Goal: Transaction & Acquisition: Book appointment/travel/reservation

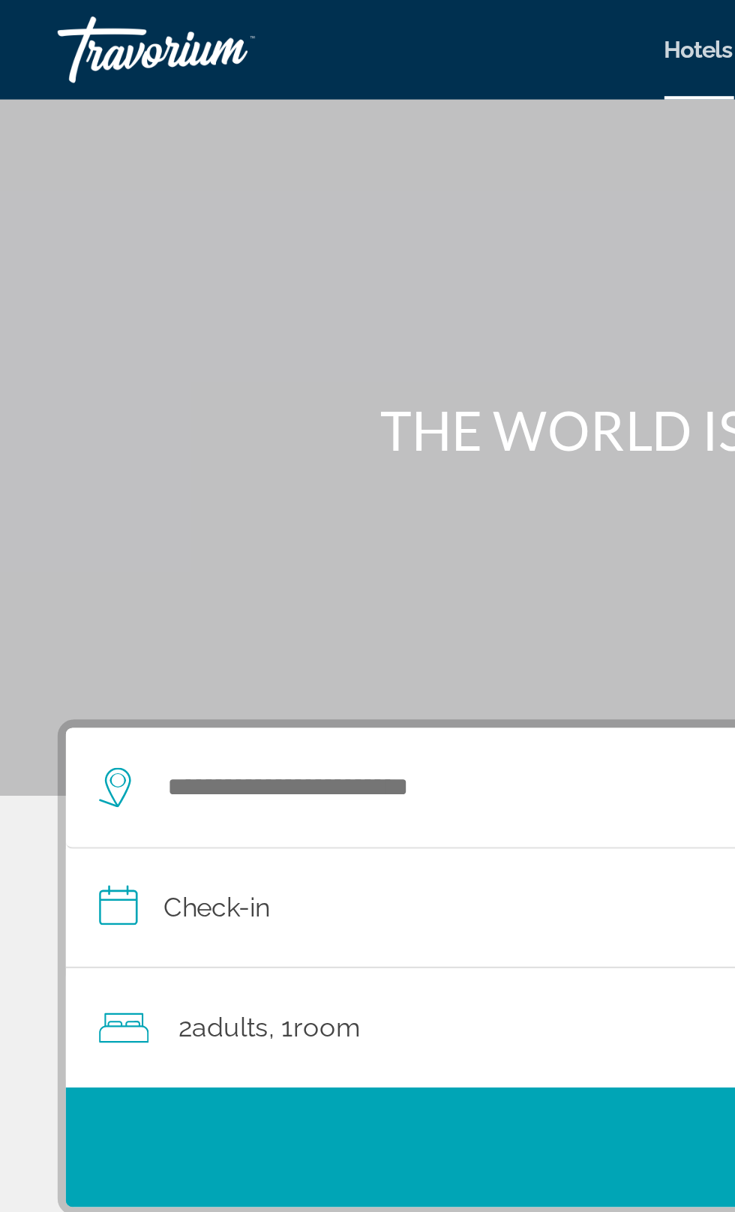
click at [197, 247] on div "Main content" at bounding box center [367, 180] width 735 height 360
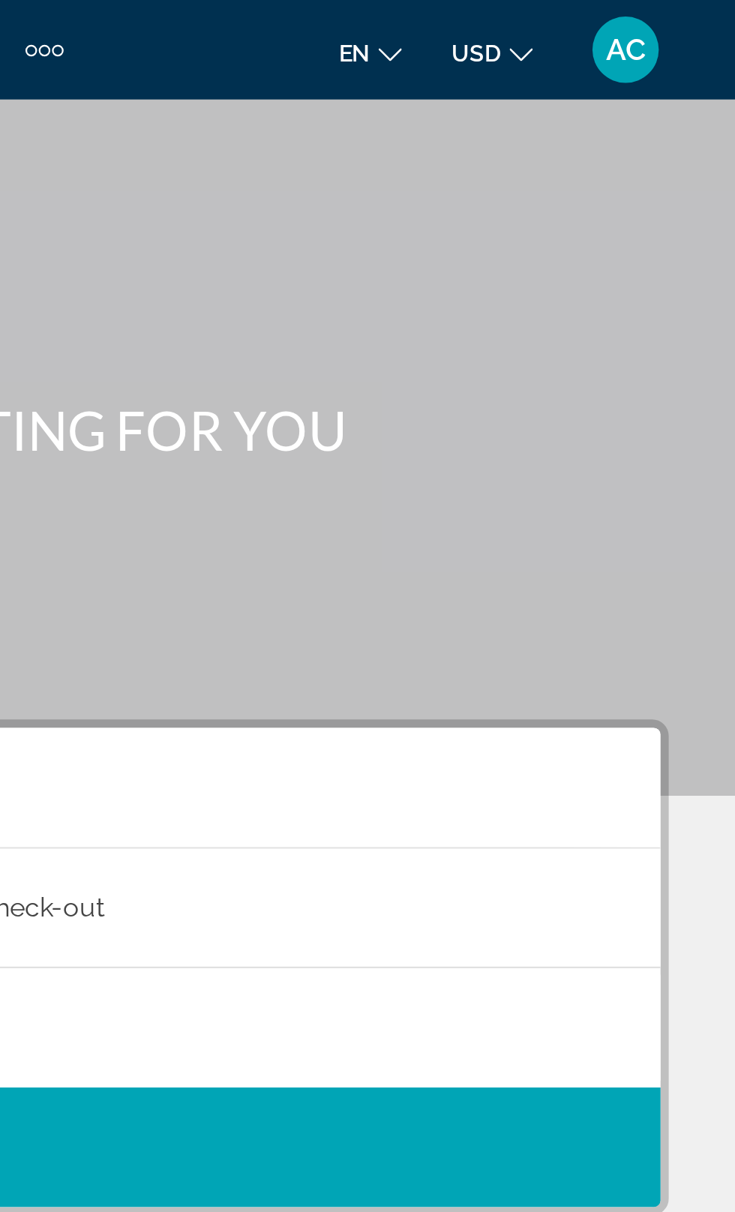
click at [686, 28] on span "AC" at bounding box center [685, 22] width 18 height 15
